Goal: Find contact information

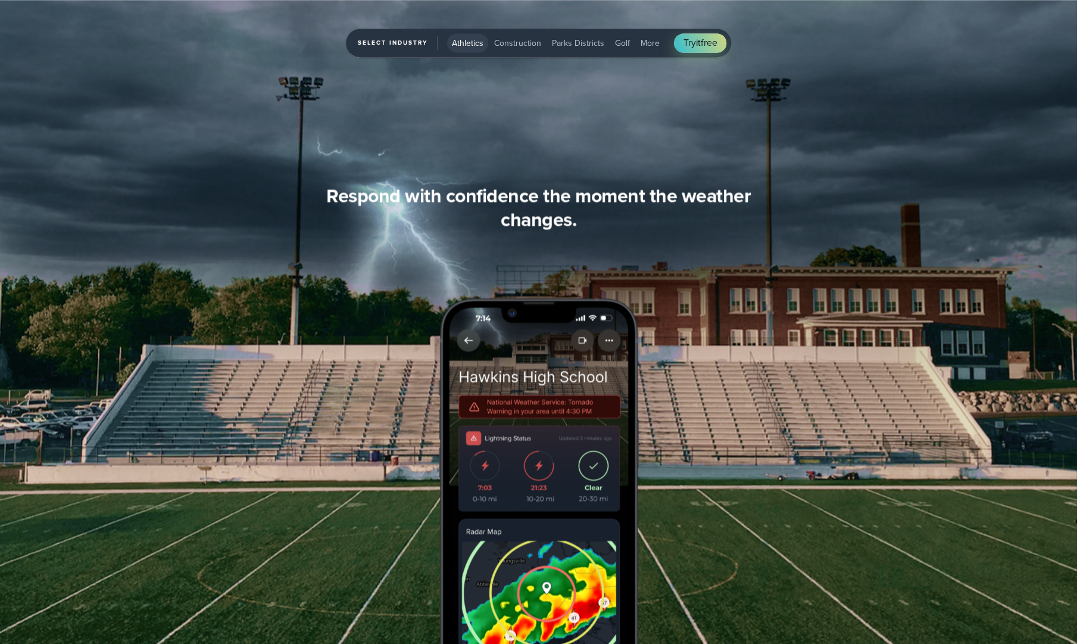
scroll to position [1370, 0]
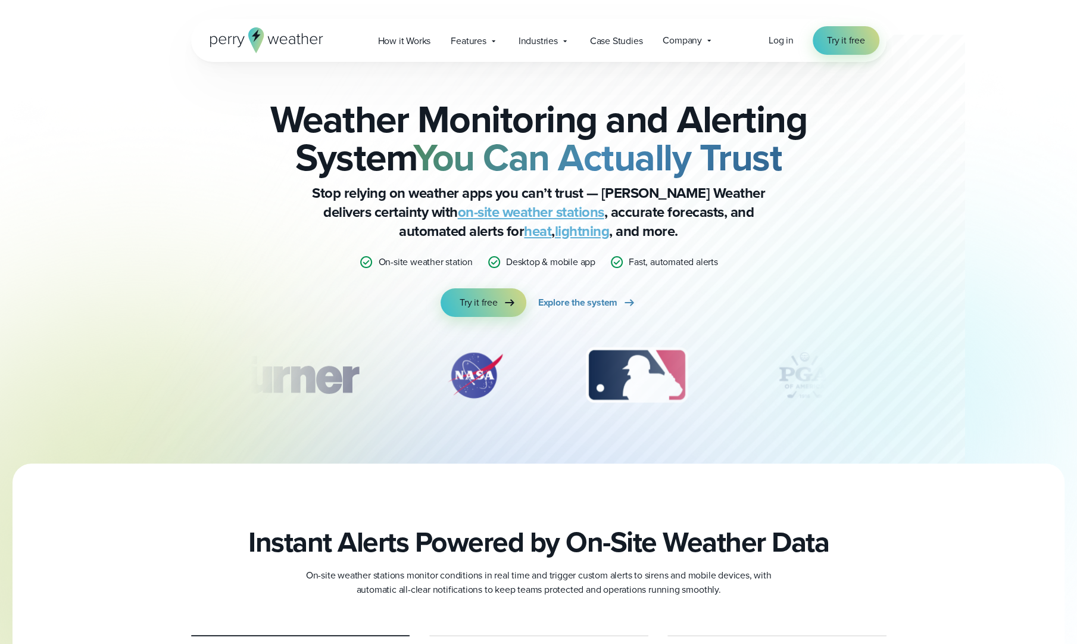
click at [708, 38] on icon at bounding box center [709, 41] width 10 height 10
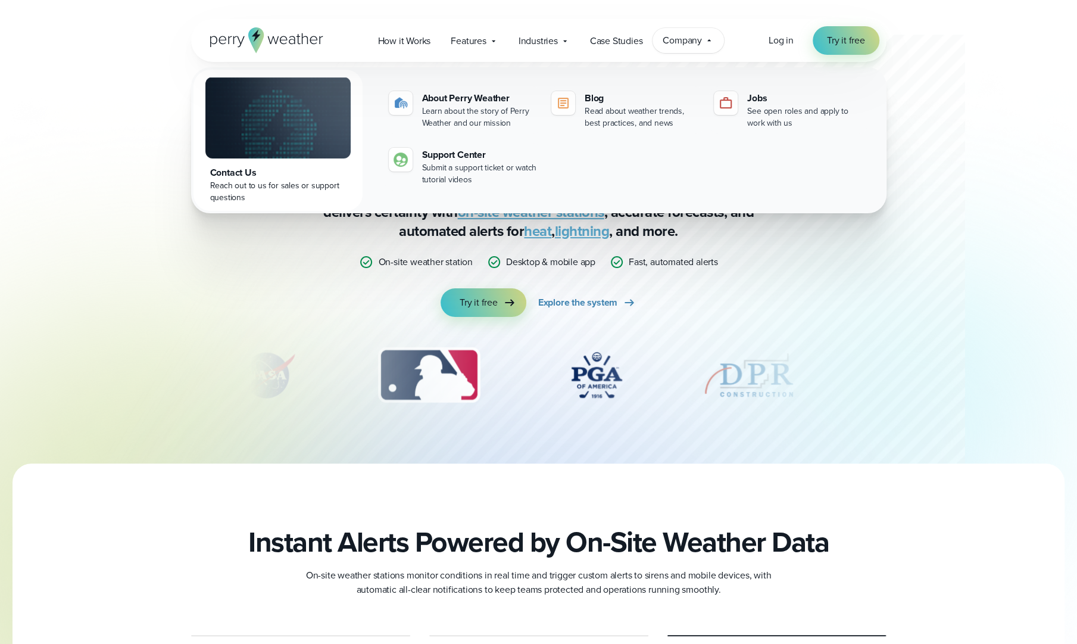
click at [238, 179] on div "Contact Us" at bounding box center [278, 173] width 136 height 14
